Goal: Task Accomplishment & Management: Manage account settings

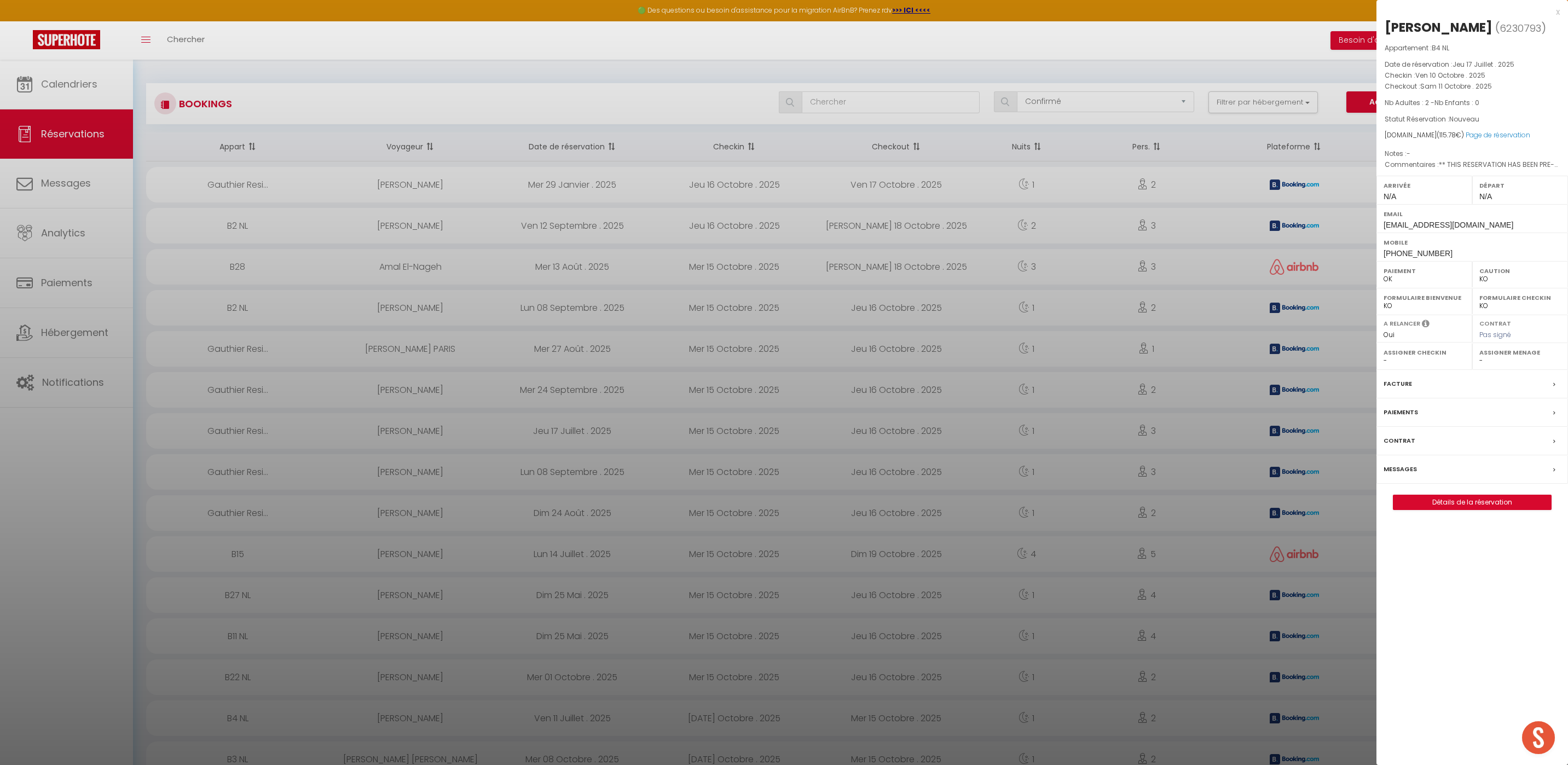
select select "confirmed"
select select "KO"
select select "0"
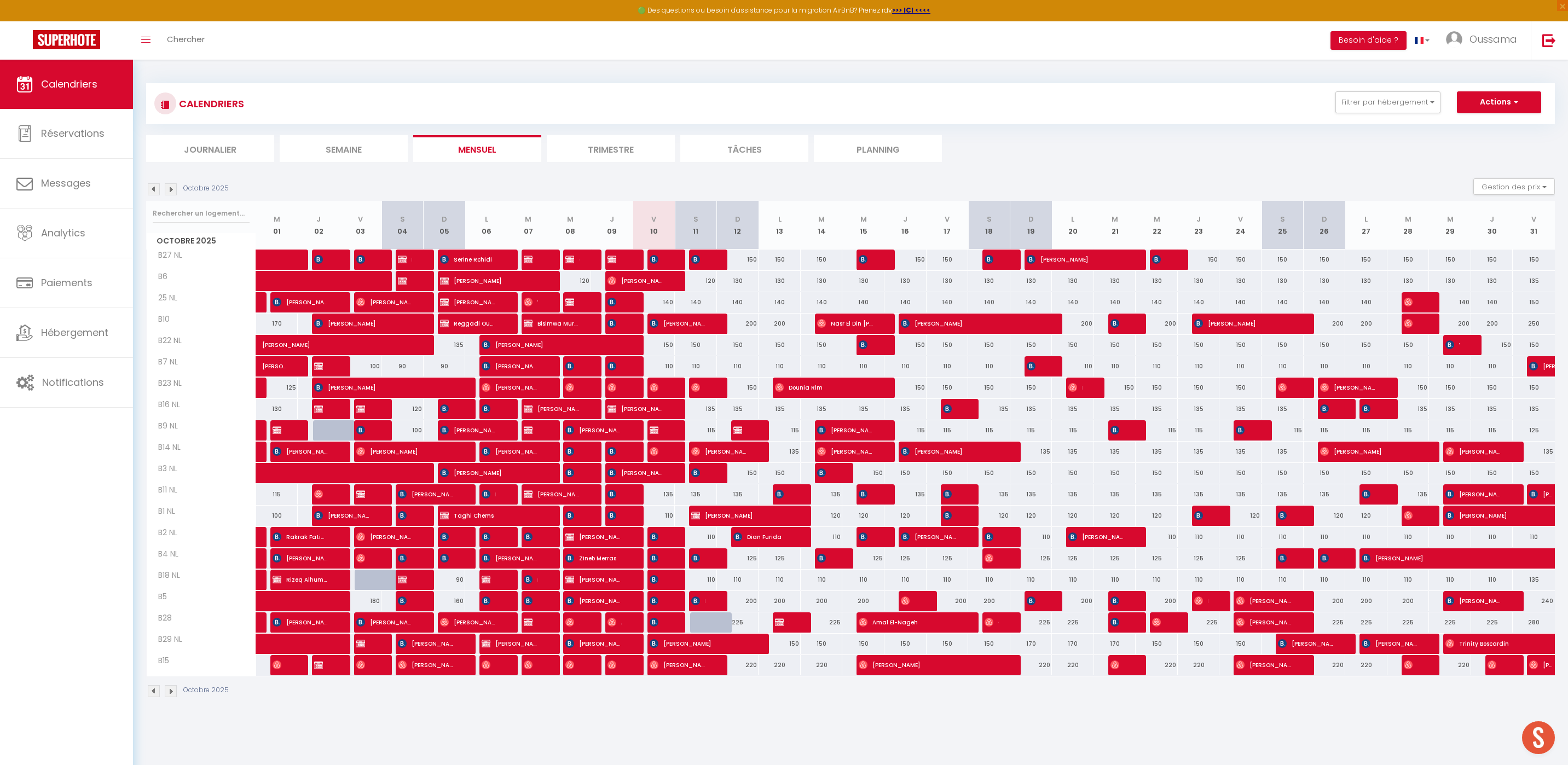
click at [697, 623] on div at bounding box center [711, 623] width 42 height 21
type input "225"
type input "Sam 11 Octobre 2025"
type input "Dim 12 Octobre 2025"
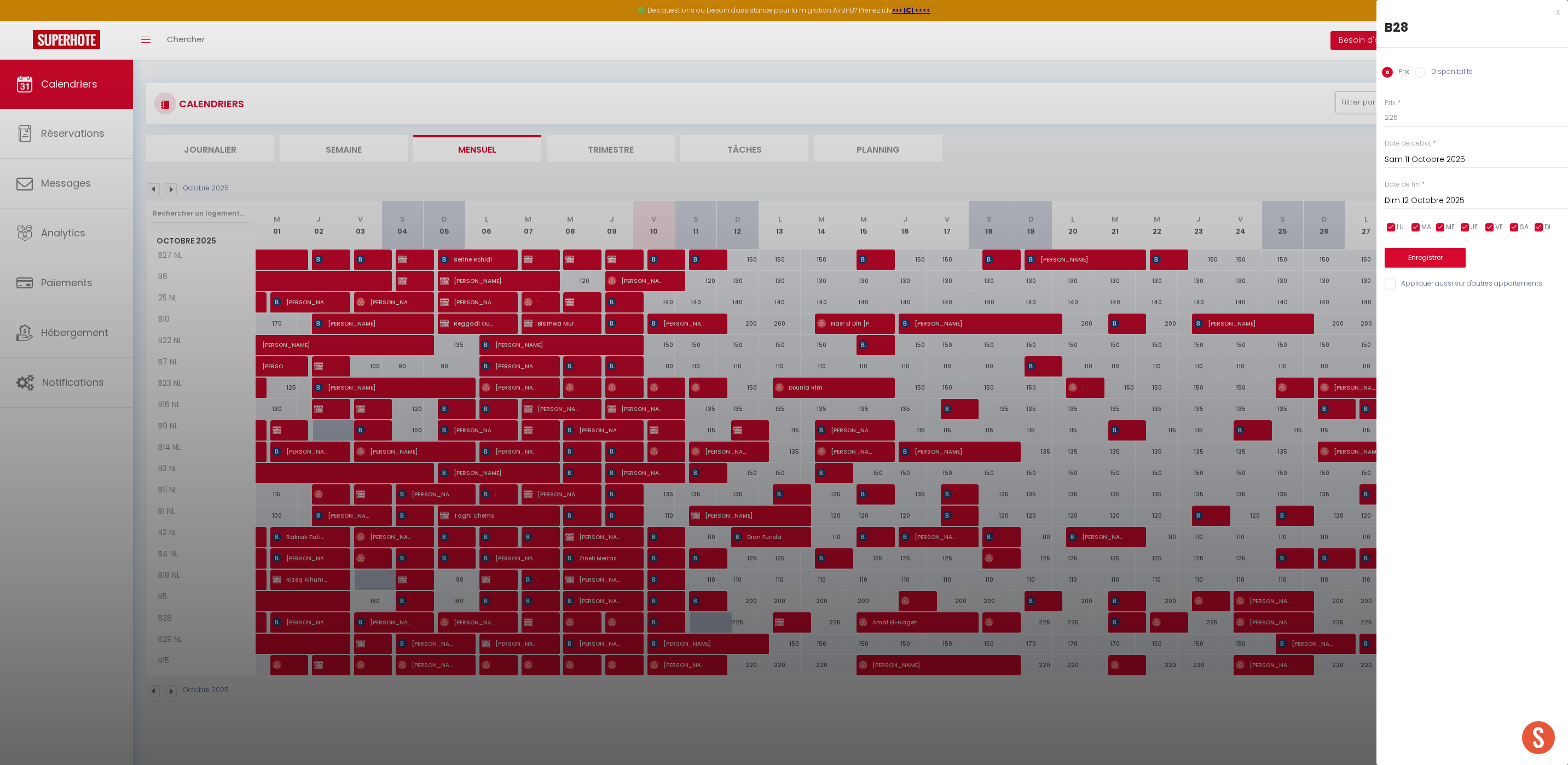
click at [1440, 74] on label "Disponibilité" at bounding box center [1449, 73] width 47 height 12
click at [1426, 74] on input "Disponibilité" at bounding box center [1420, 72] width 11 height 11
radio input "true"
radio input "false"
click at [1414, 267] on button "Enregistrer" at bounding box center [1424, 258] width 81 height 19
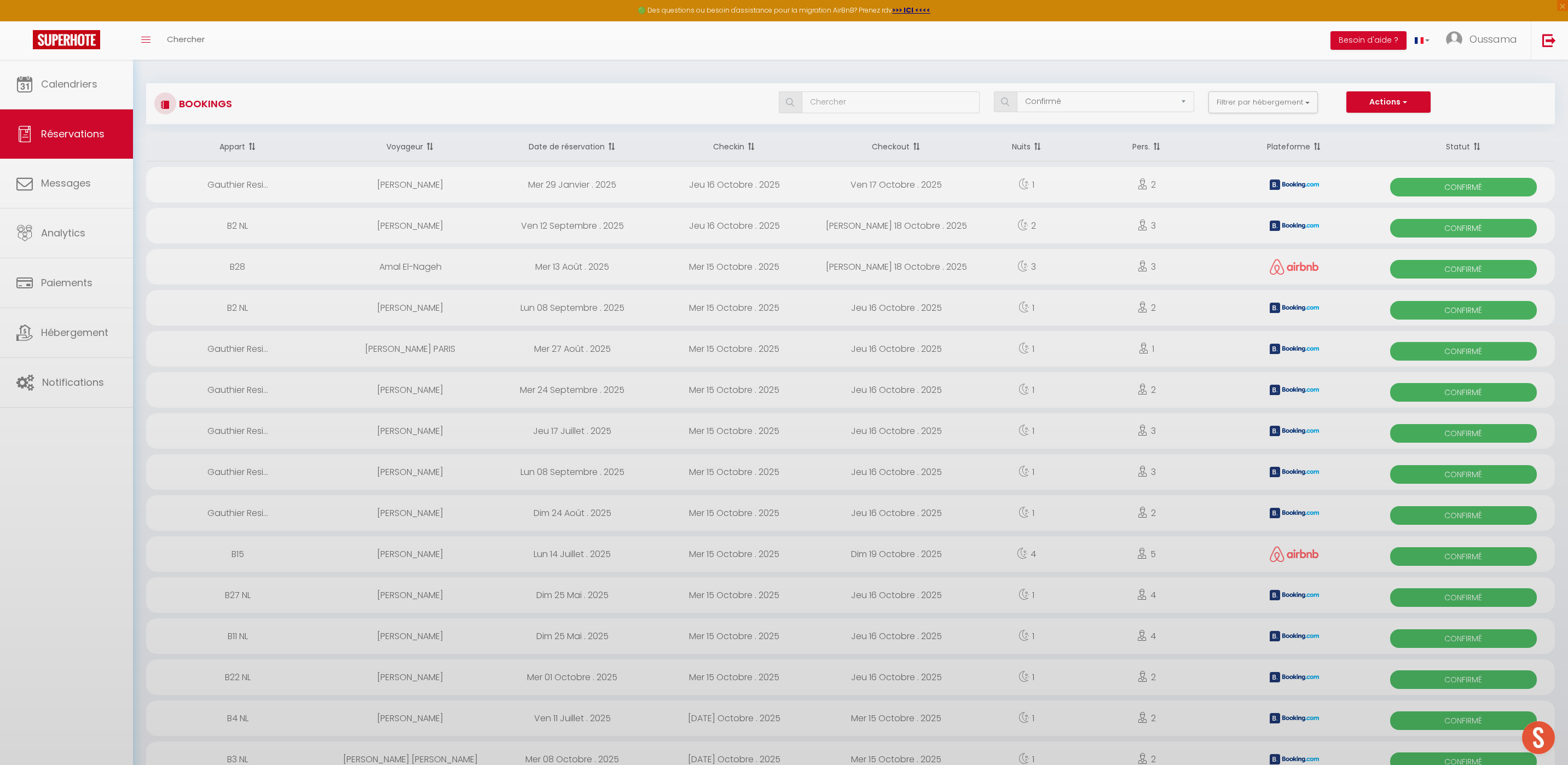
select select "confirmed"
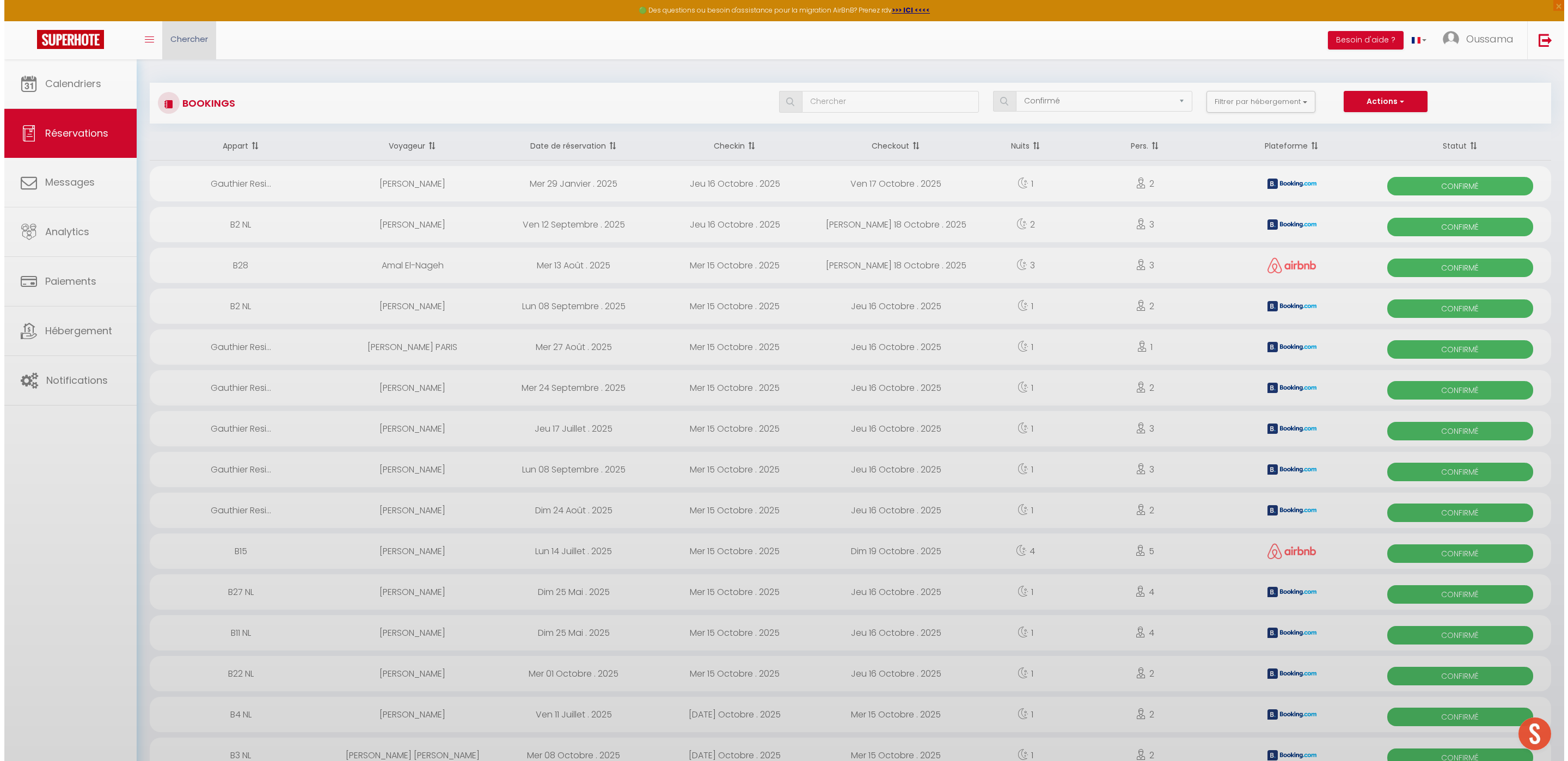
scroll to position [981, 0]
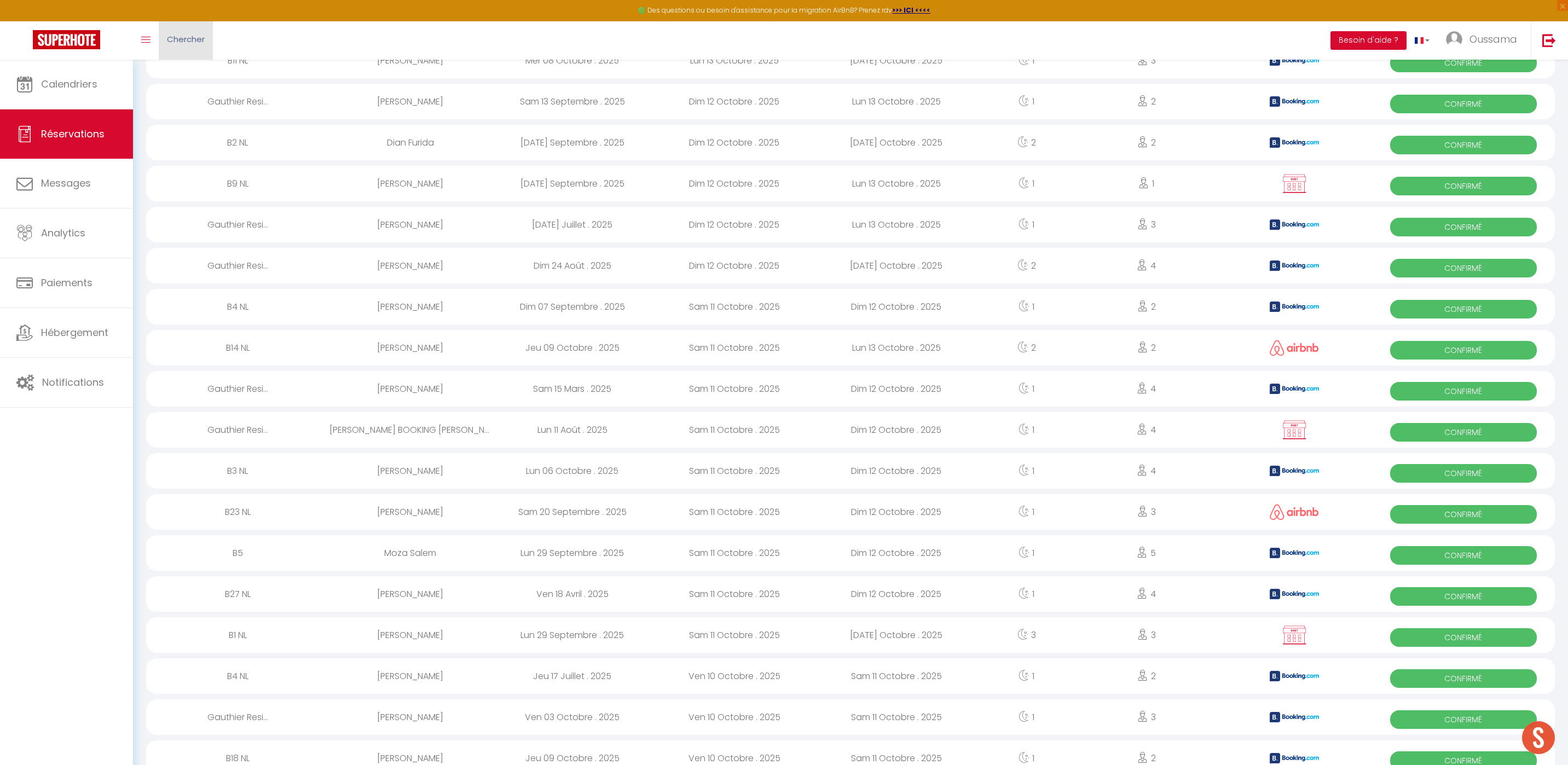
click at [186, 36] on span "Chercher" at bounding box center [186, 39] width 37 height 11
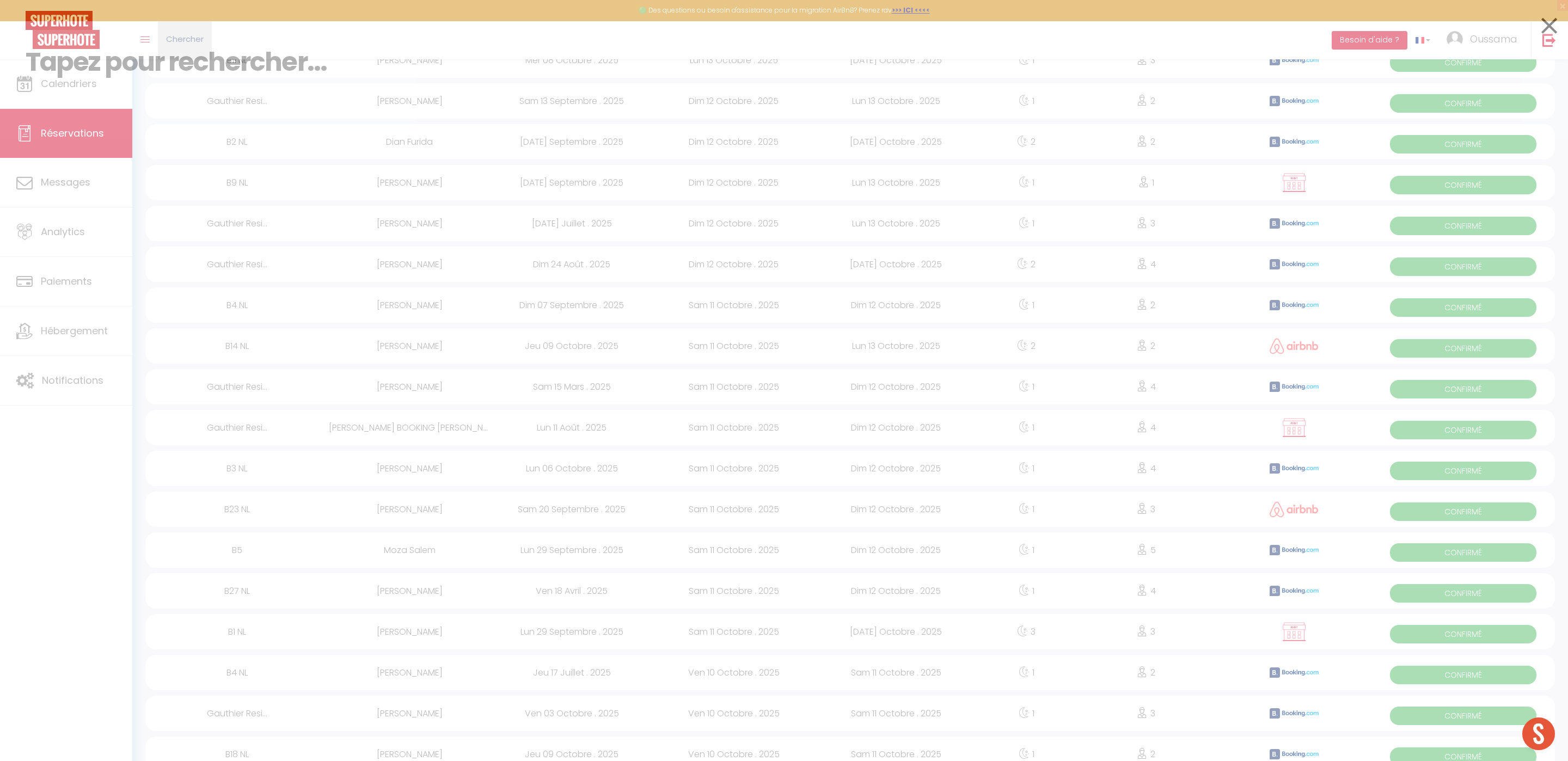
paste input "Yameen"
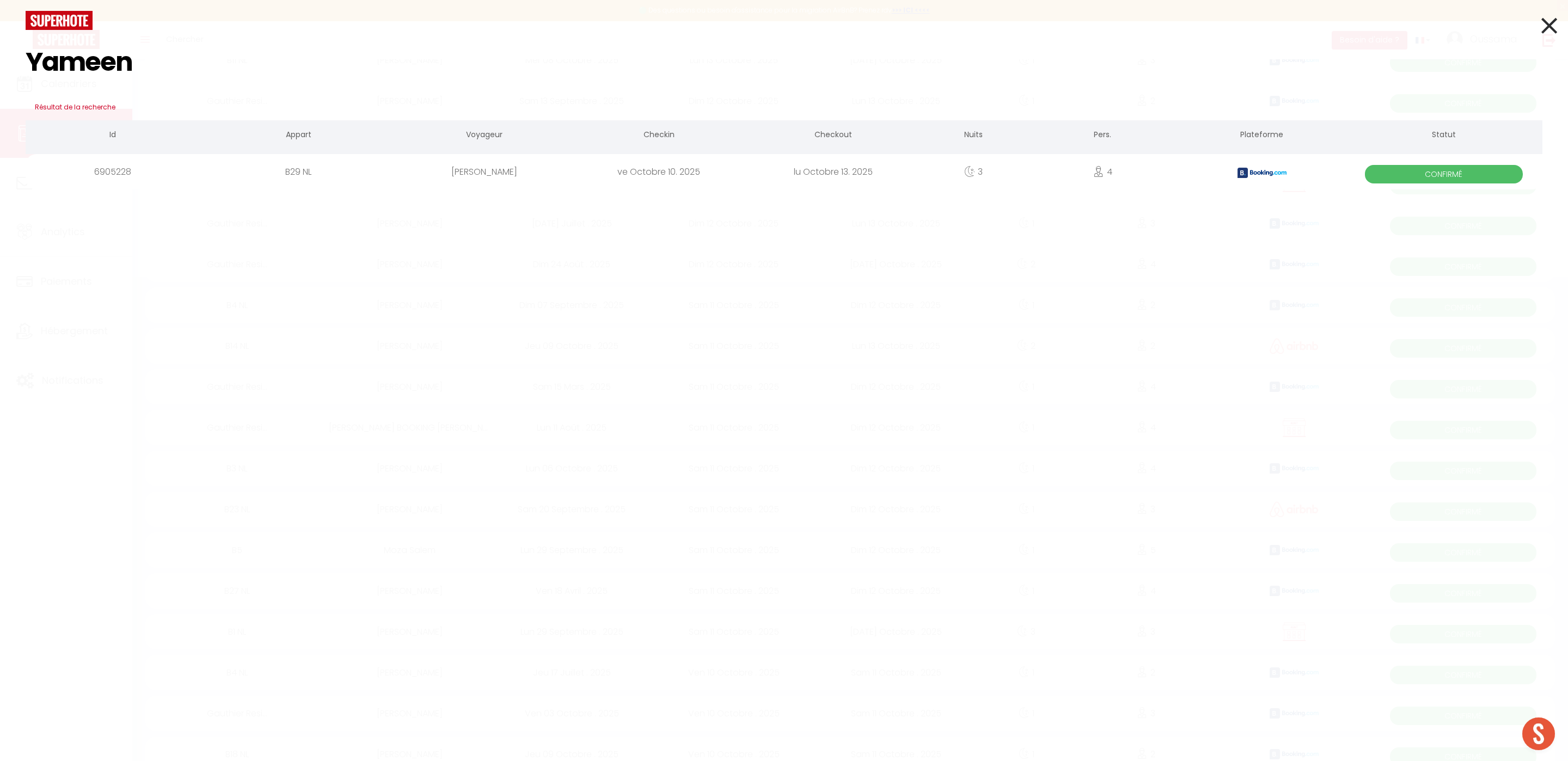
type input "Yameen"
